Goal: Navigation & Orientation: Find specific page/section

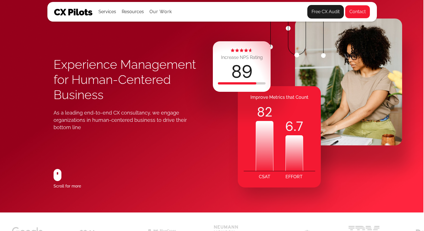
scroll to position [0, 1]
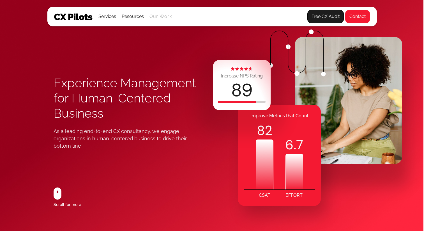
click at [157, 15] on link "Our Work" at bounding box center [160, 16] width 23 height 5
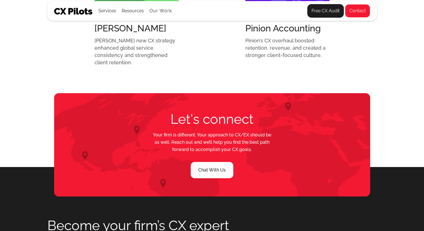
scroll to position [905, 0]
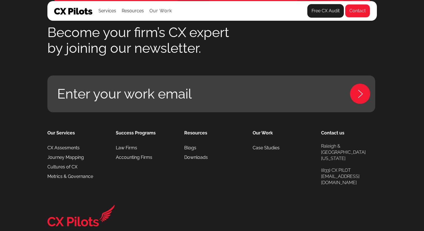
click at [91, 202] on img at bounding box center [80, 216] width 67 height 29
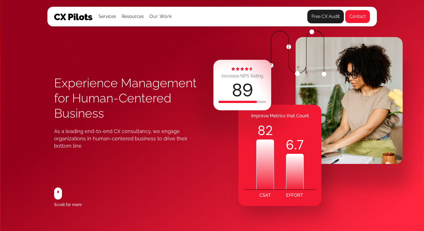
click at [78, 16] on img at bounding box center [73, 16] width 39 height 7
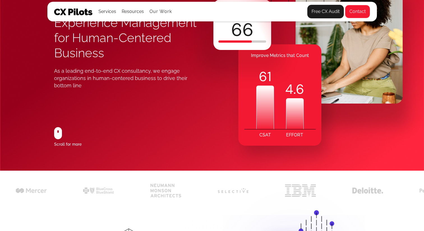
scroll to position [61, 0]
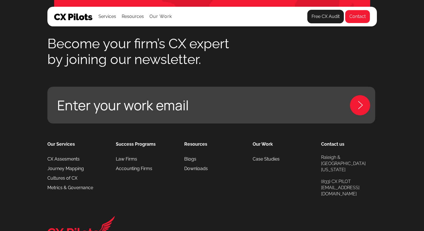
scroll to position [315, 0]
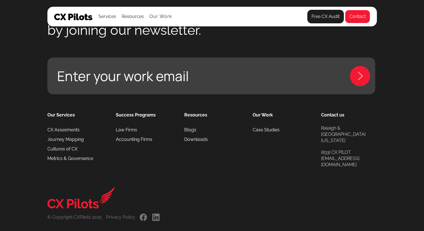
scroll to position [315, 0]
